Goal: Transaction & Acquisition: Book appointment/travel/reservation

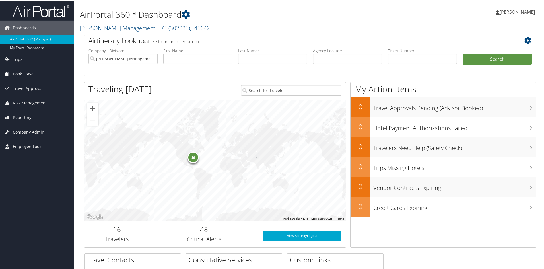
click at [28, 73] on span "Book Travel" at bounding box center [24, 73] width 22 height 14
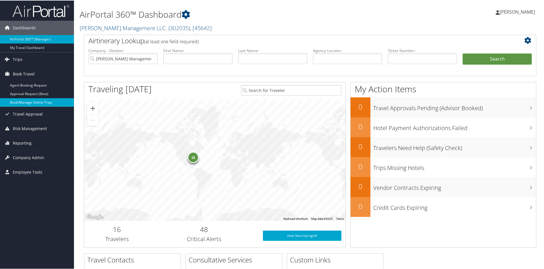
click at [25, 102] on link "Book/Manage Online Trips" at bounding box center [37, 102] width 74 height 9
